Goal: Information Seeking & Learning: Learn about a topic

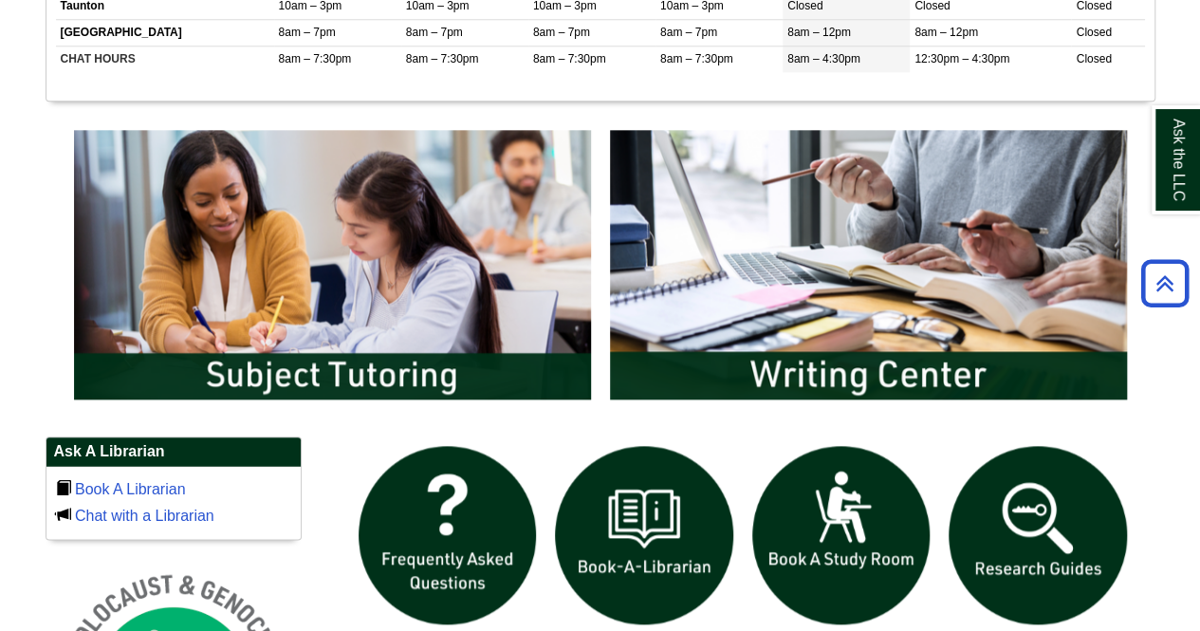
scroll to position [895, 0]
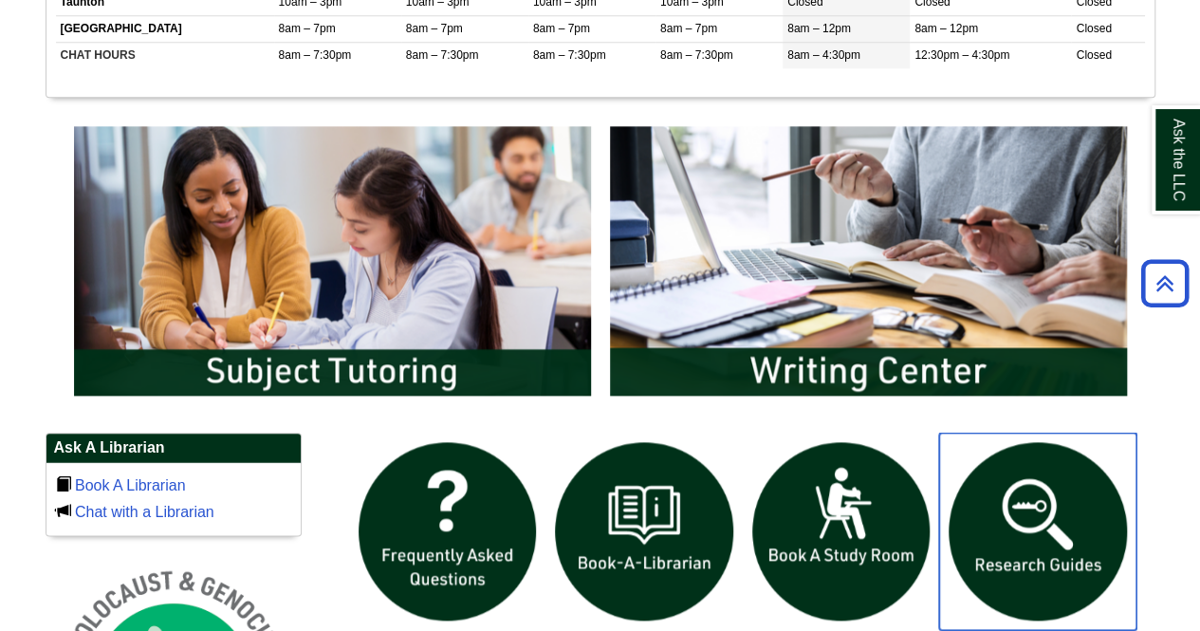
click at [997, 490] on img "slideshow" at bounding box center [1037, 530] width 197 height 197
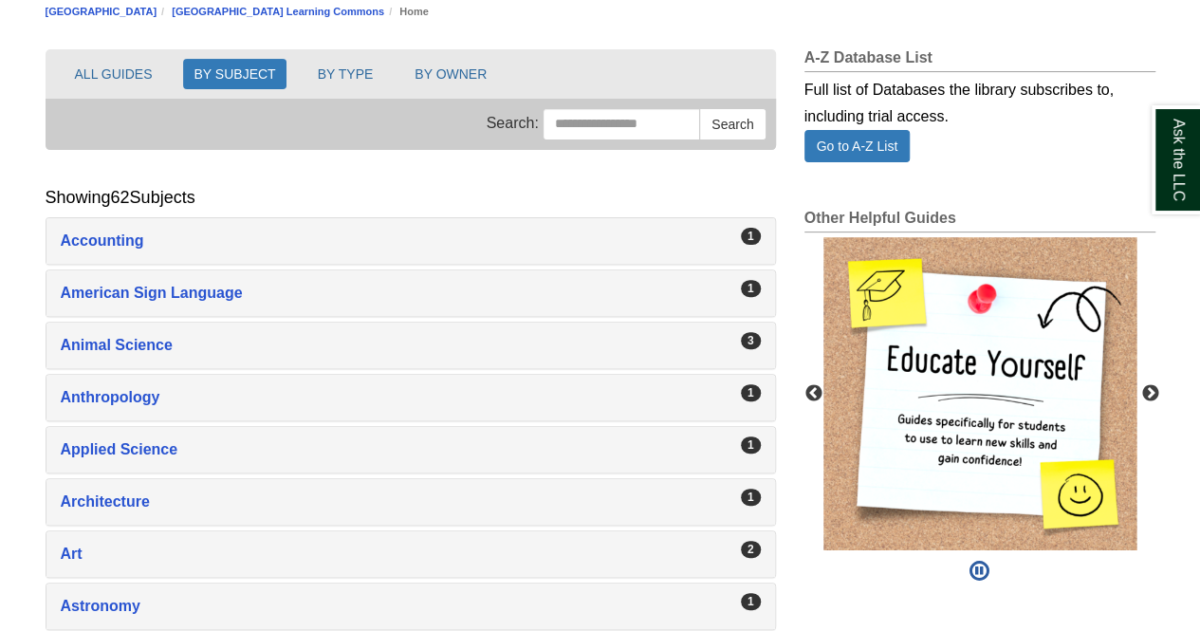
scroll to position [202, 0]
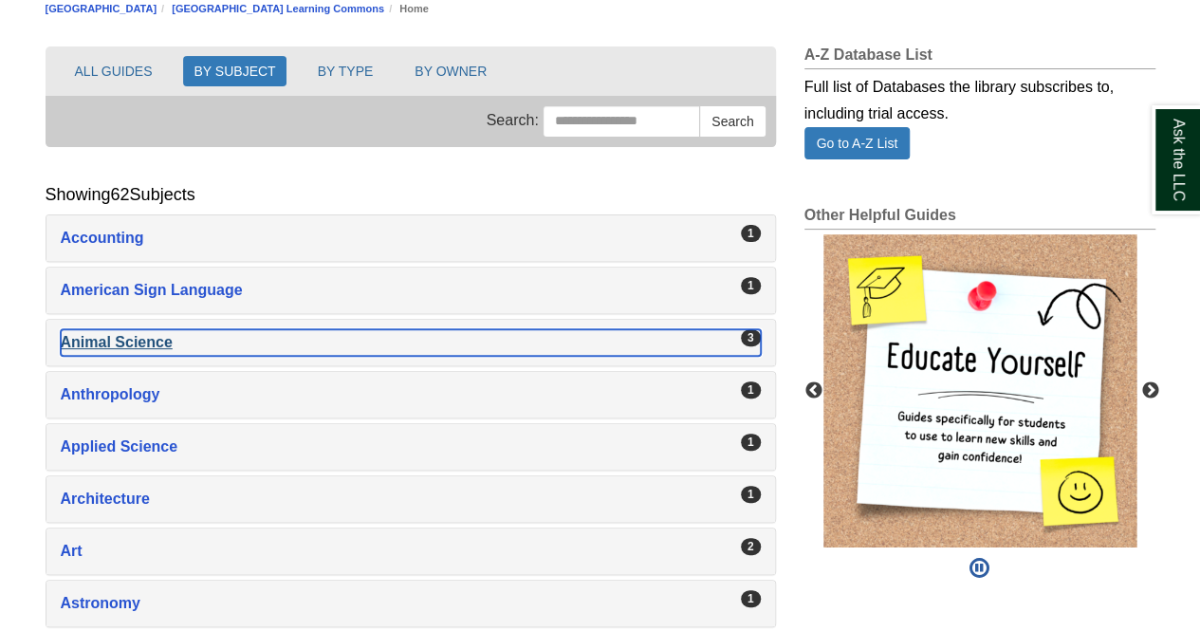
click at [187, 329] on div "Animal Science , 3 guides" at bounding box center [411, 342] width 700 height 27
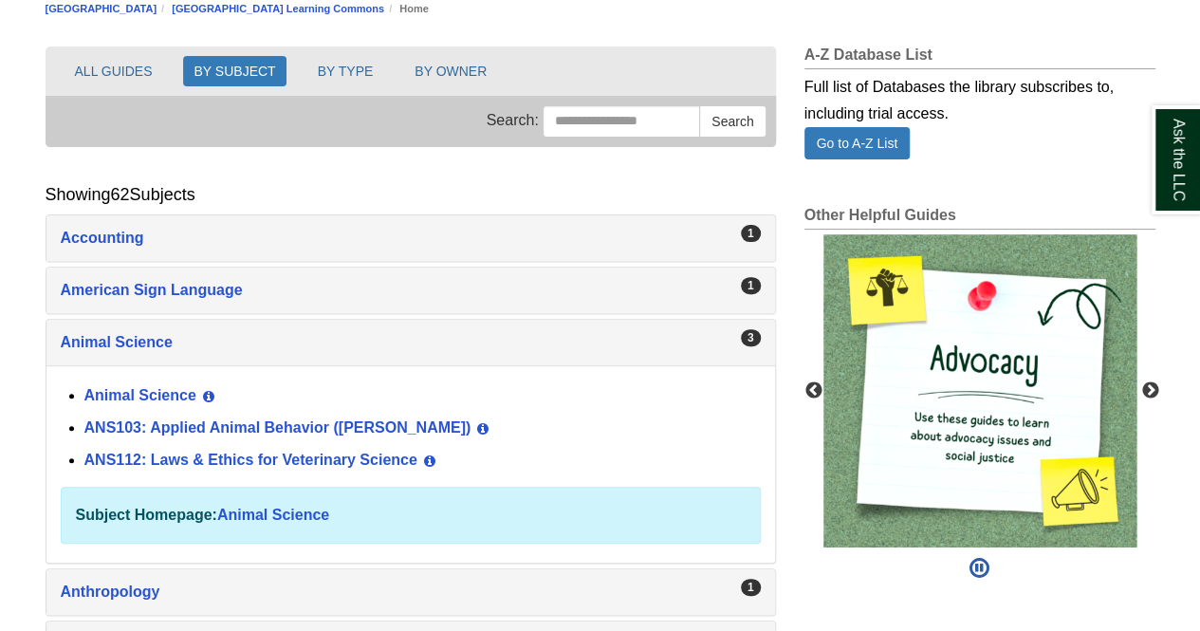
click at [189, 431] on div "ANS103: Applied Animal Behavior (Winokur) View Guide Info" at bounding box center [422, 429] width 676 height 32
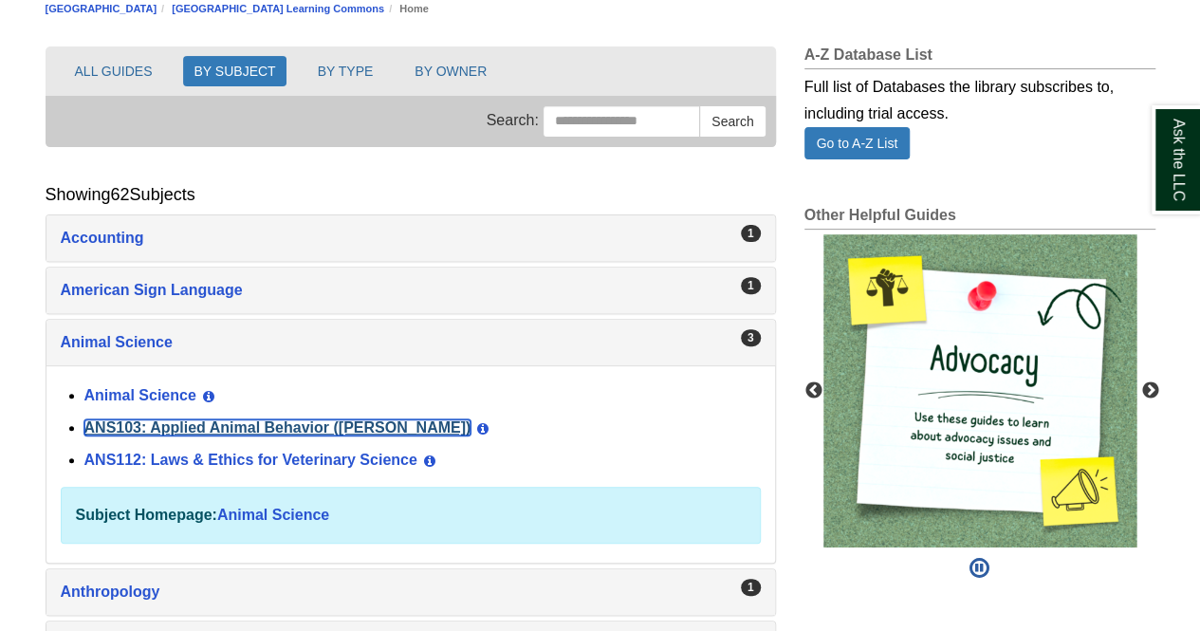
click at [192, 425] on link "ANS103: Applied Animal Behavior (Winokur)" at bounding box center [277, 427] width 387 height 16
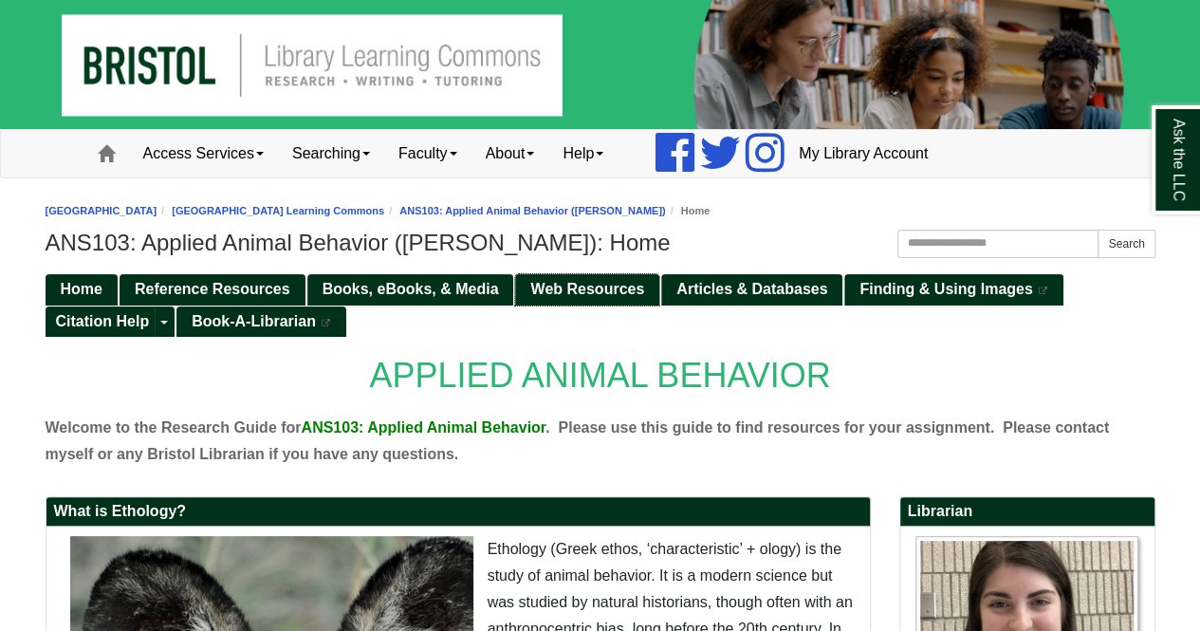
click at [539, 299] on link "Web Resources" at bounding box center [587, 289] width 144 height 31
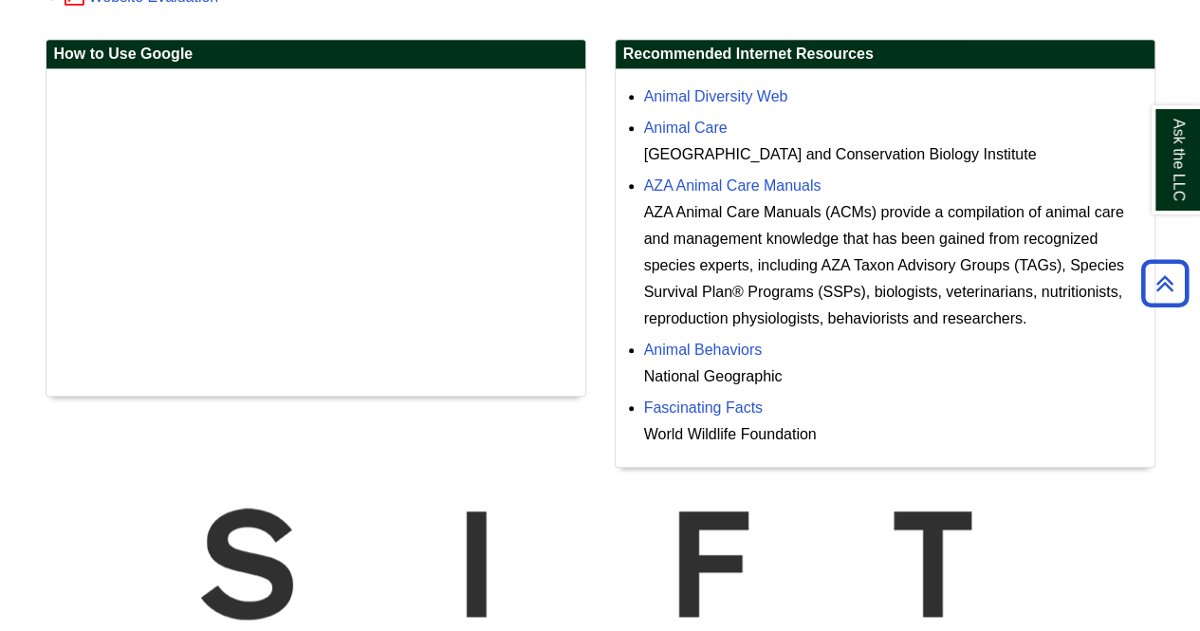
scroll to position [530, 0]
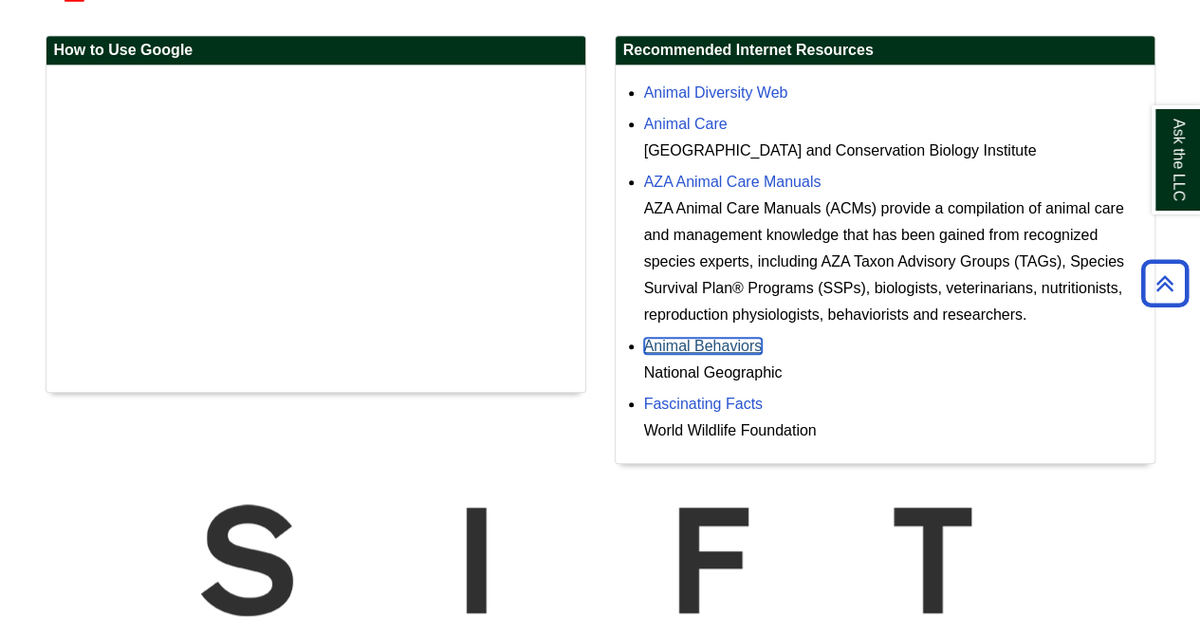
click at [677, 346] on link "Animal Behaviors" at bounding box center [703, 346] width 119 height 16
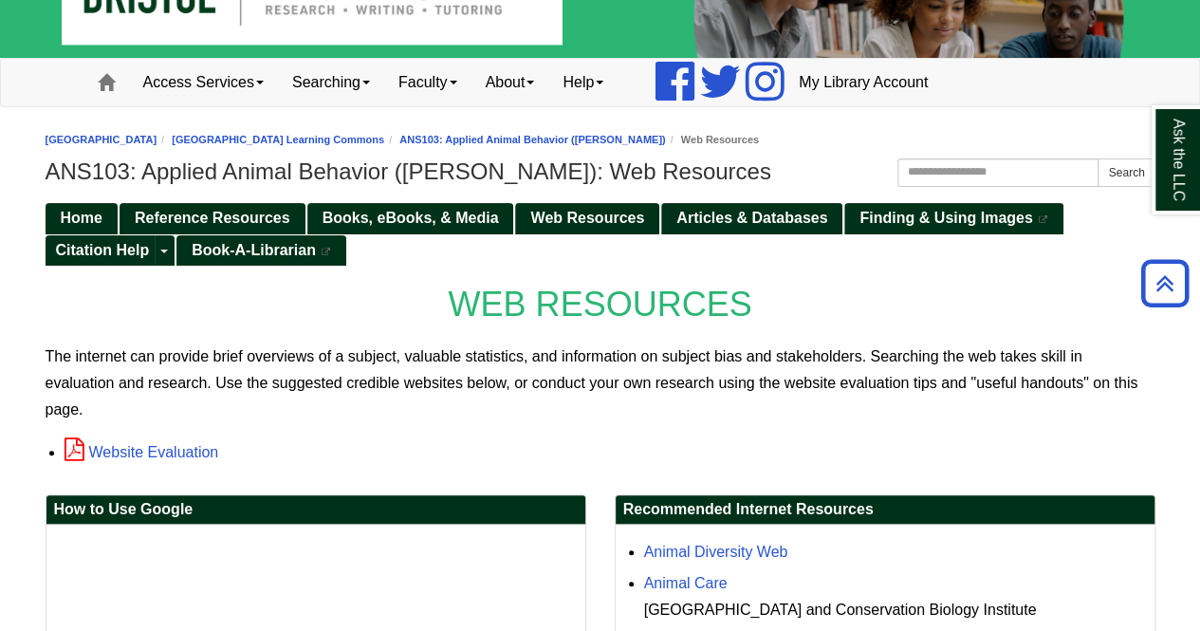
scroll to position [0, 0]
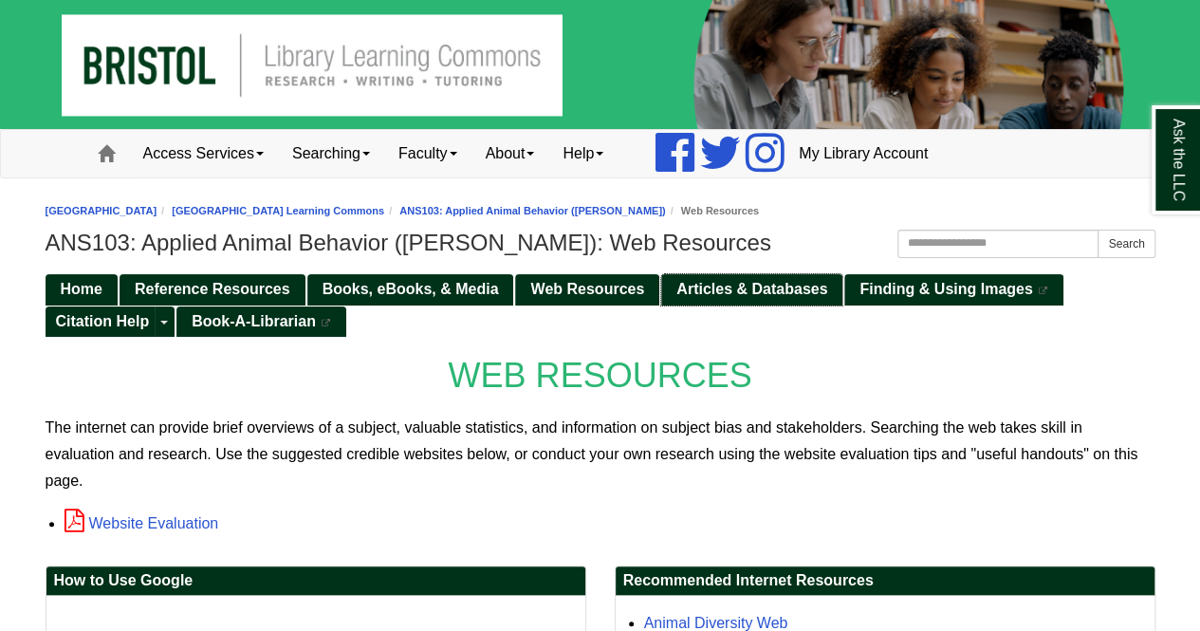
click at [692, 295] on span "Articles & Databases" at bounding box center [751, 289] width 151 height 16
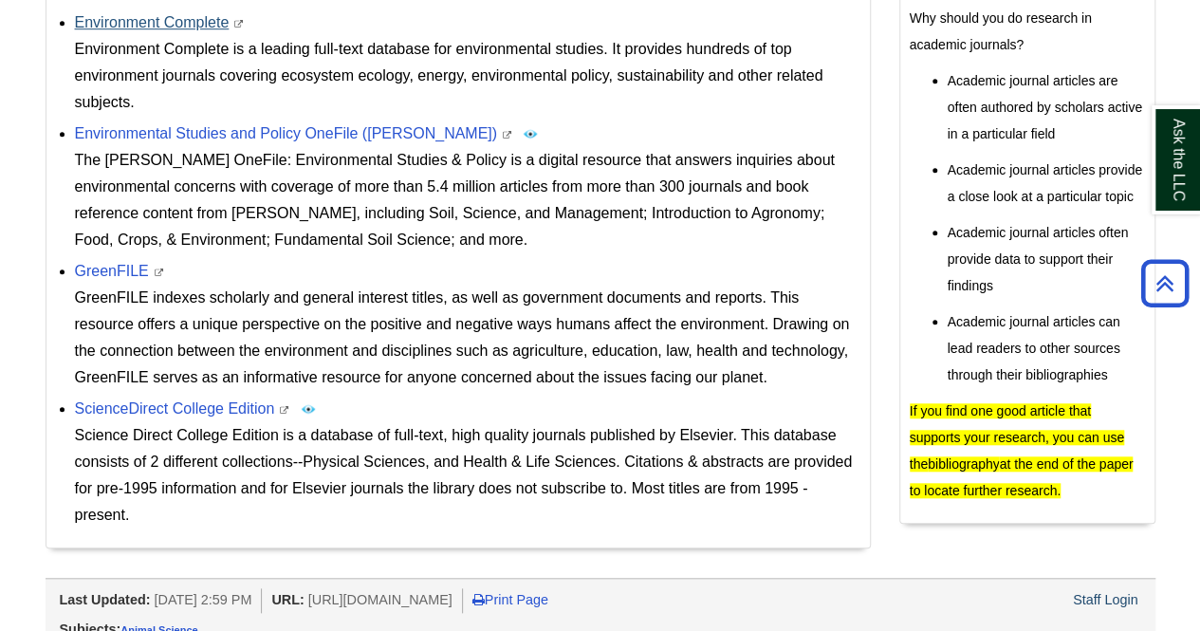
scroll to position [663, 0]
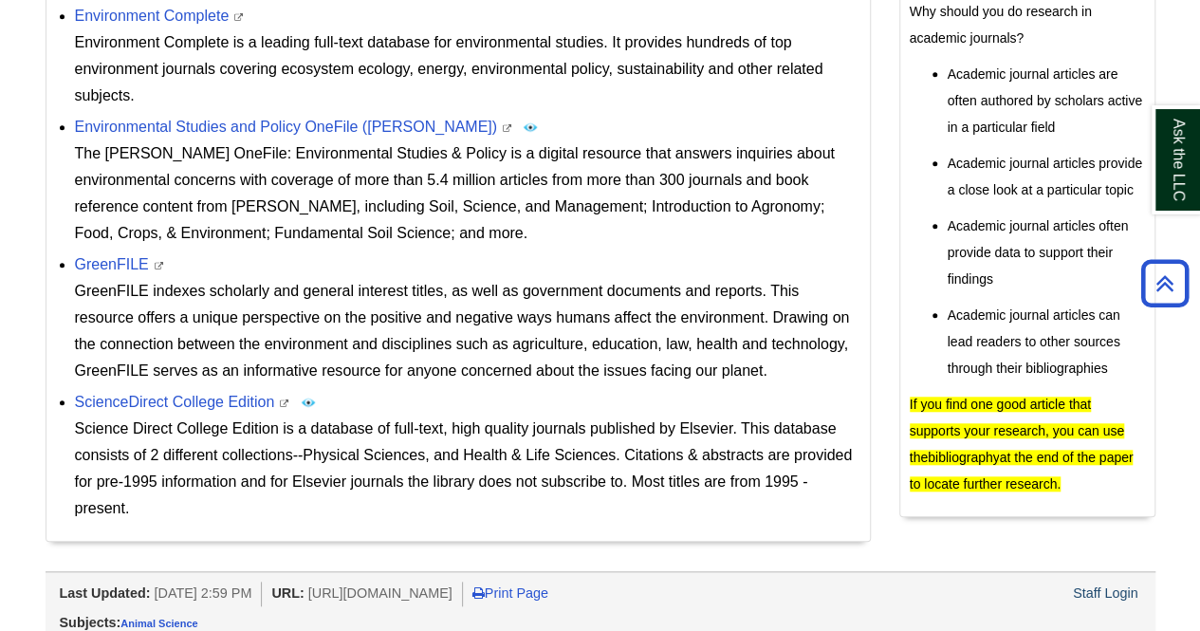
click at [107, 285] on div "GreenFILE indexes scholarly and general interest titles, as well as government …" at bounding box center [467, 331] width 785 height 106
click at [106, 261] on link "GreenFILE" at bounding box center [112, 264] width 74 height 16
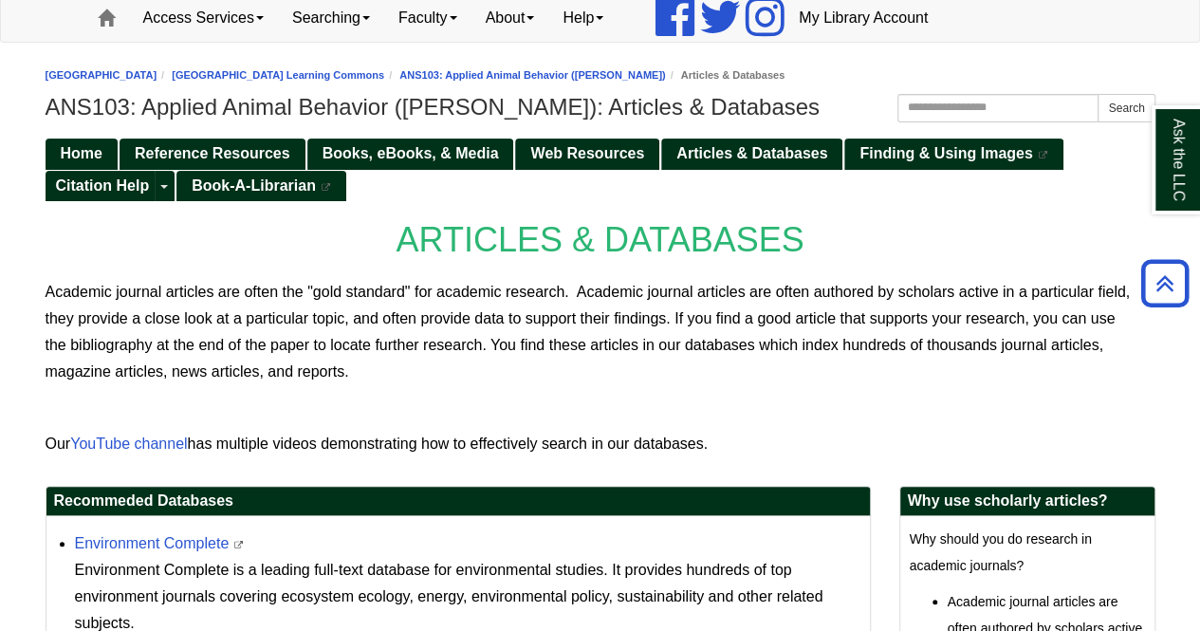
scroll to position [63, 0]
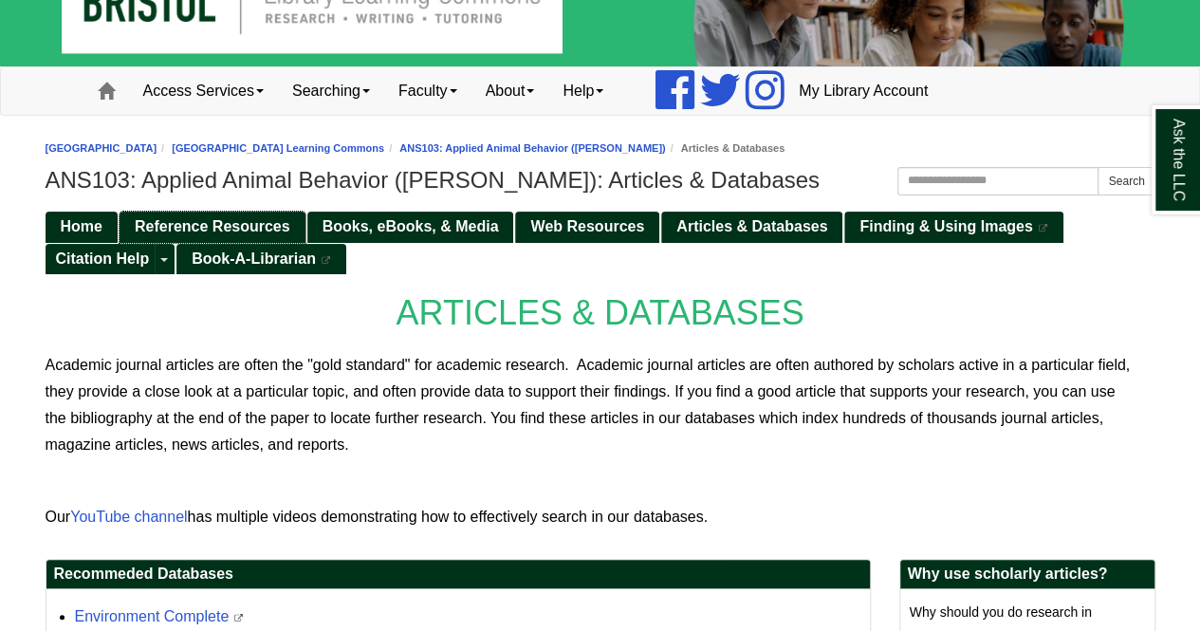
click at [262, 213] on link "Reference Resources" at bounding box center [212, 226] width 186 height 31
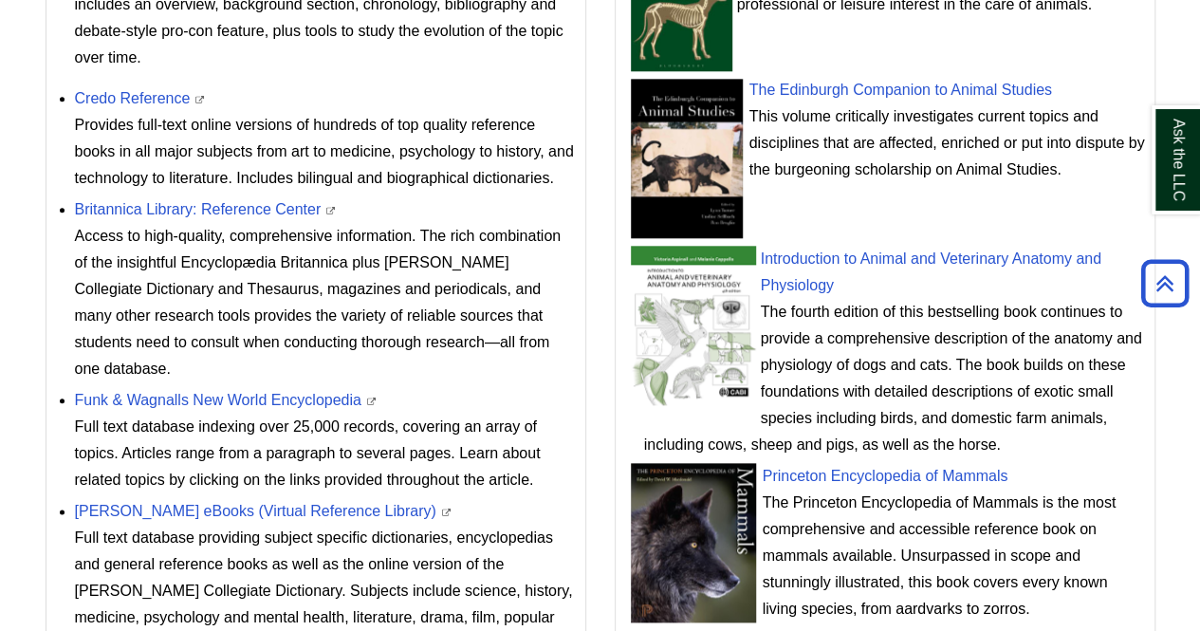
scroll to position [869, 0]
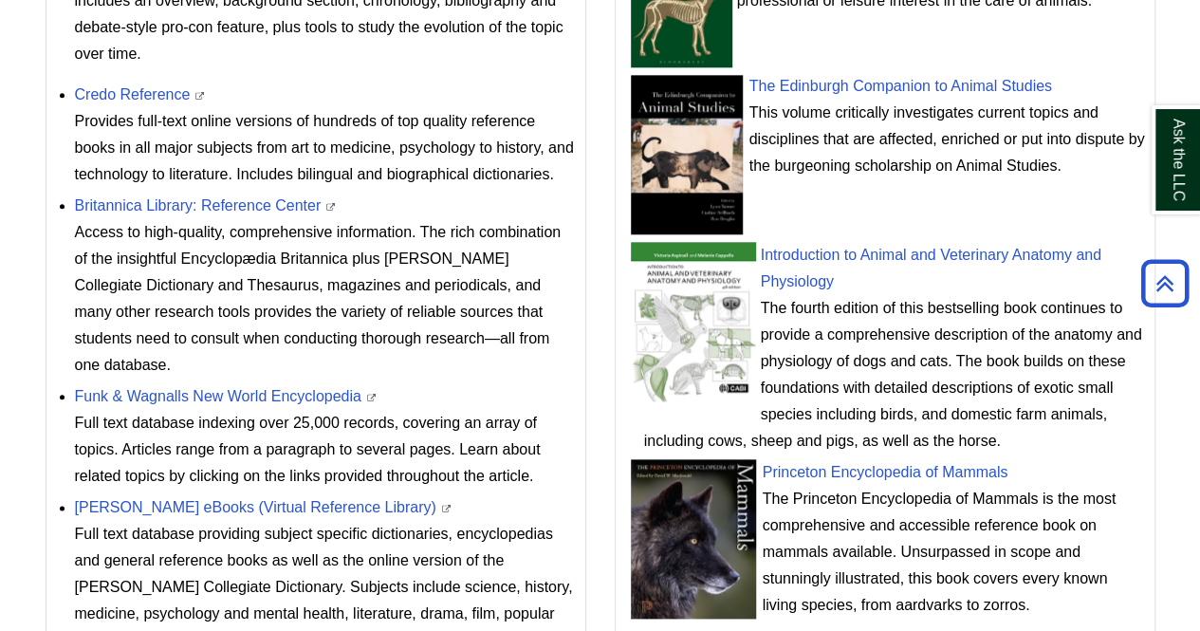
click at [413, 383] on div "Funk & Wagnalls New World Encyclopedia This link opens in a new window Full tex…" at bounding box center [325, 436] width 501 height 106
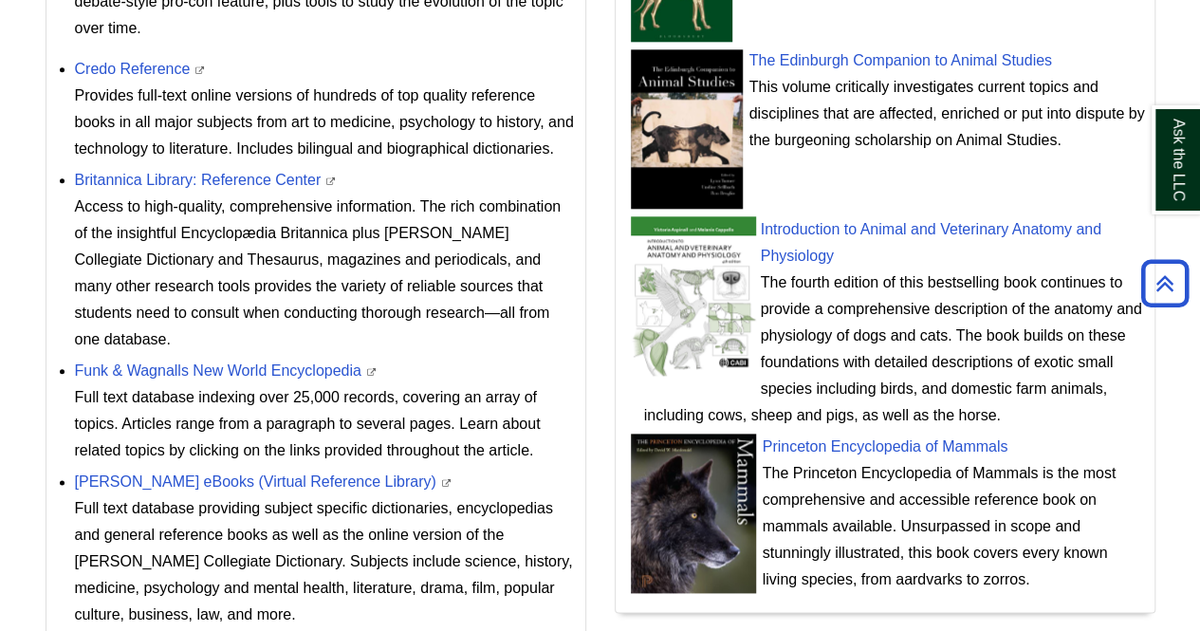
scroll to position [893, 0]
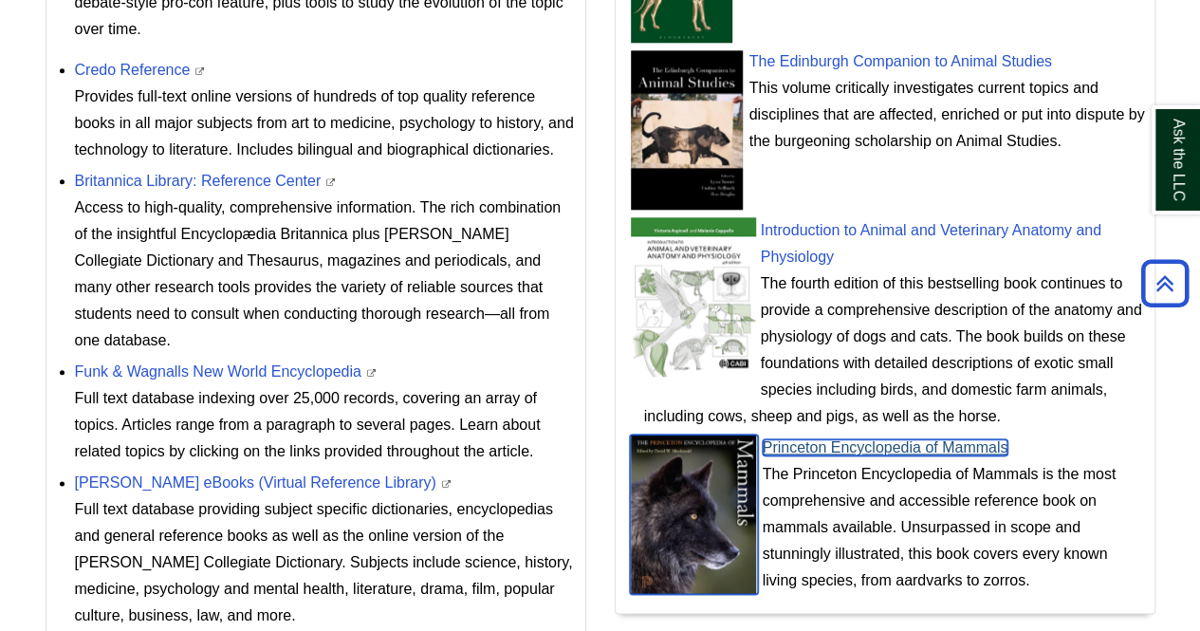
click at [810, 447] on link "Princeton Encyclopedia of Mammals" at bounding box center [885, 447] width 246 height 16
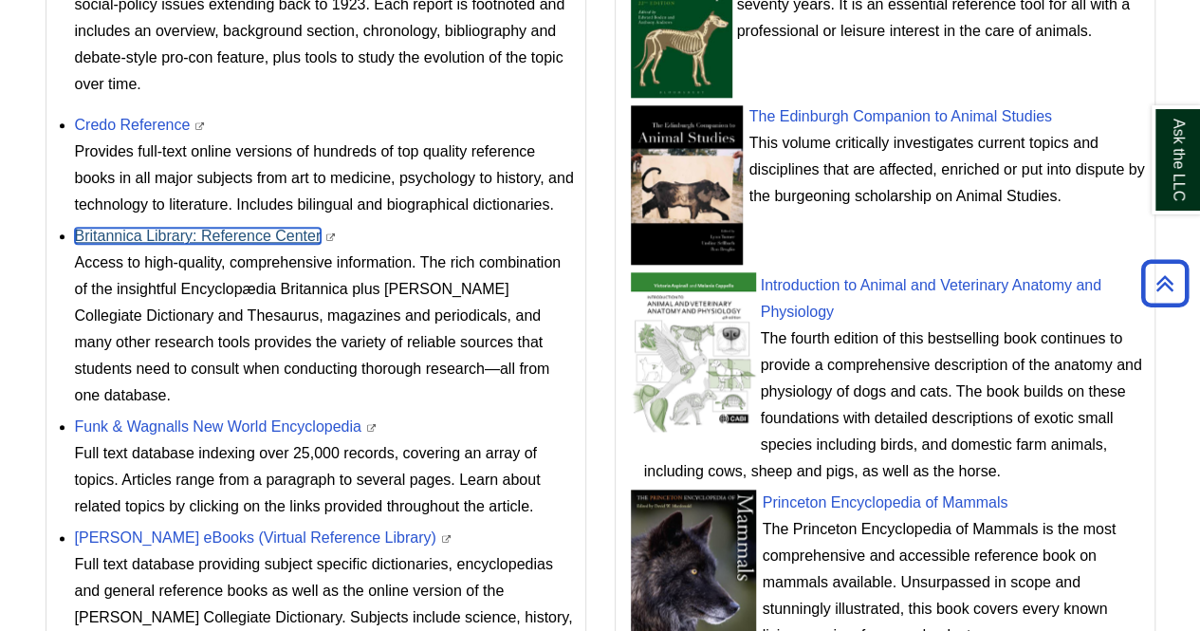
click at [227, 232] on link "Britannica Library: Reference Center" at bounding box center [198, 236] width 247 height 16
